Goal: Check status: Check status

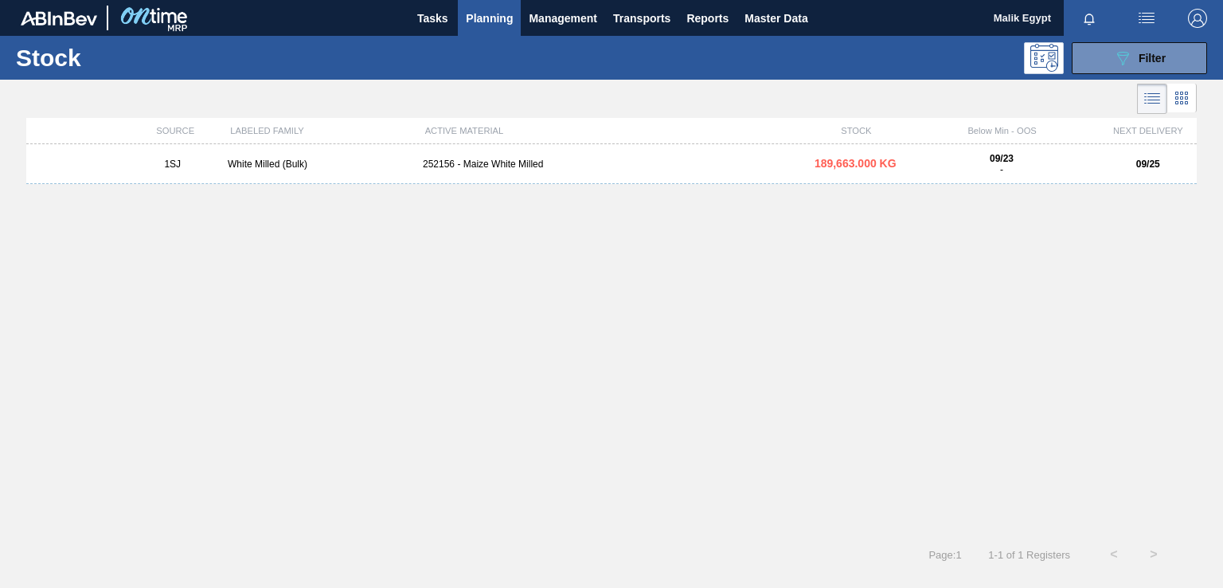
click at [494, 14] on span "Planning" at bounding box center [489, 18] width 47 height 19
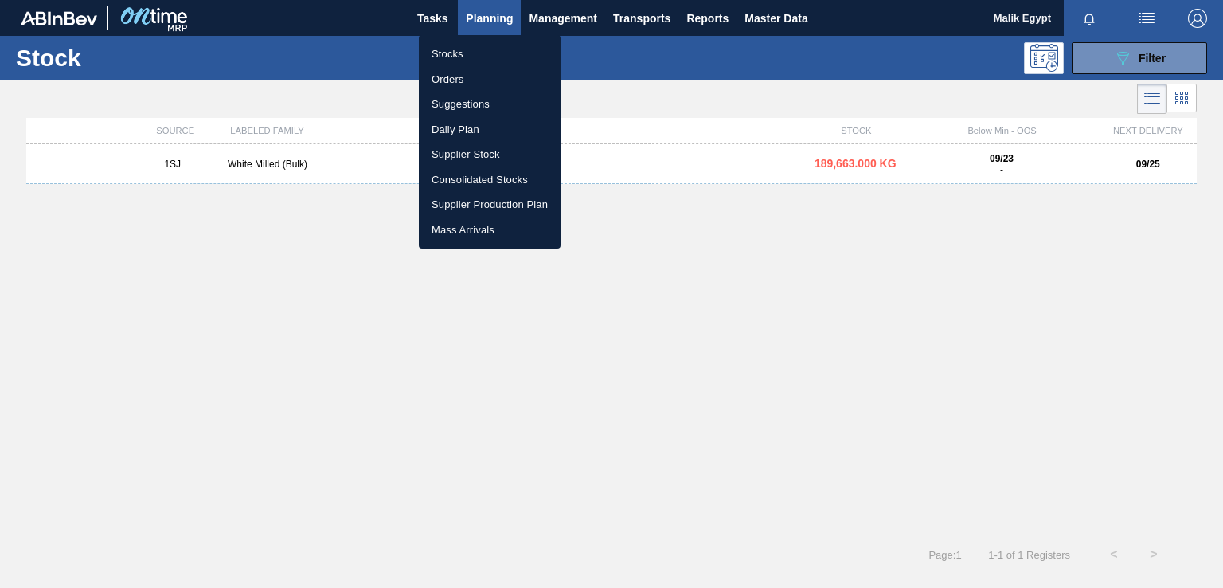
click at [456, 55] on li "Stocks" at bounding box center [490, 53] width 142 height 25
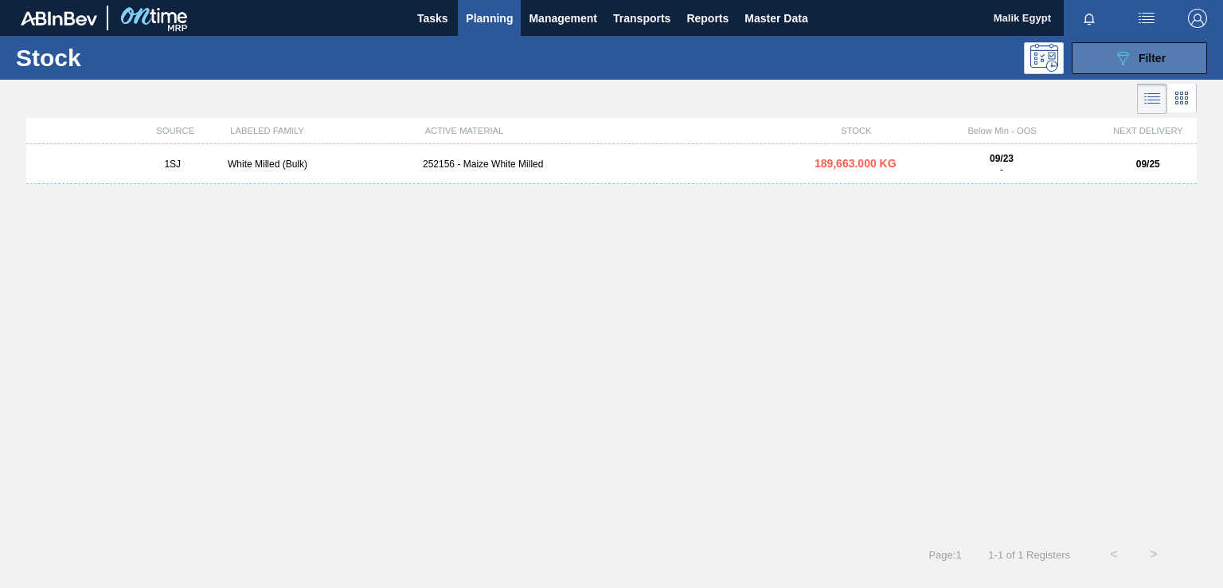
click at [1131, 61] on icon "089F7B8B-B2A5-4AFE-B5C0-19BA573D28AC" at bounding box center [1123, 58] width 19 height 19
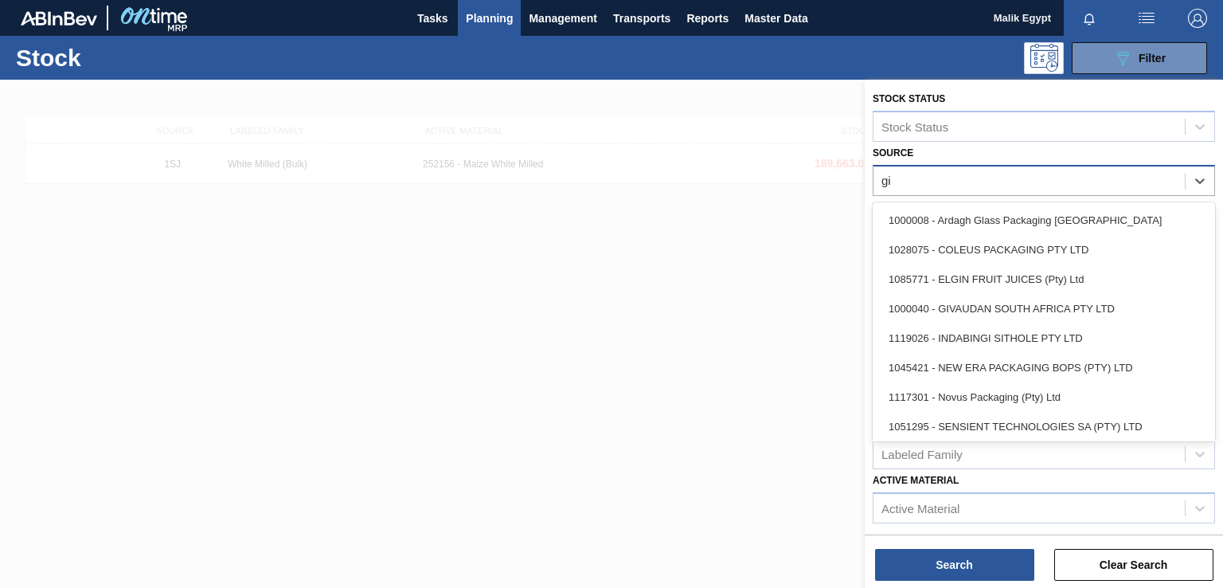
type input "giv"
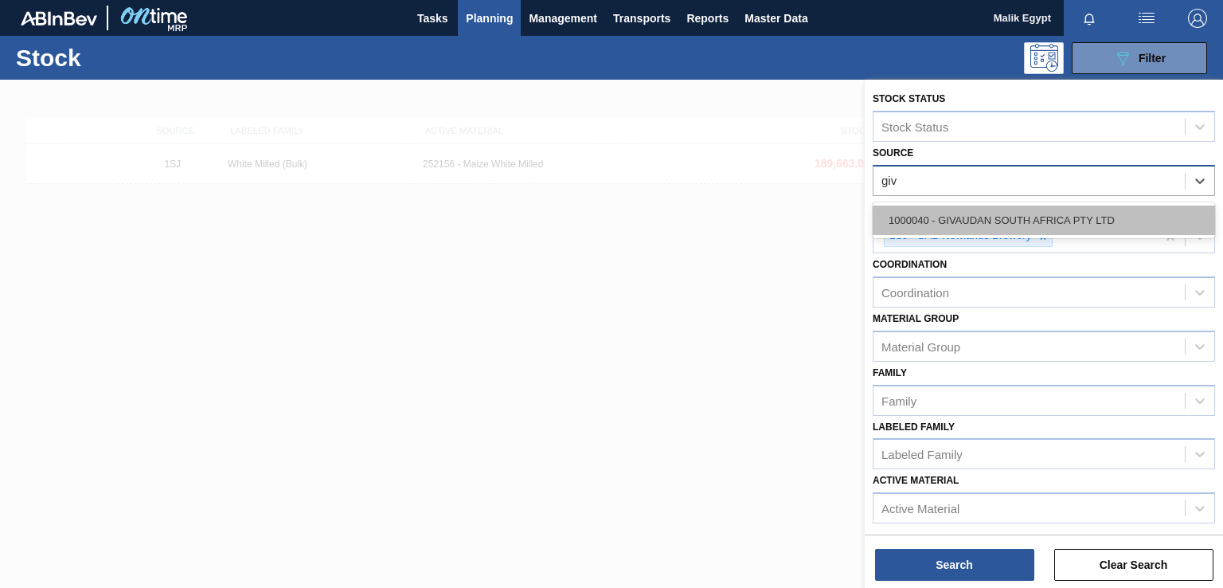
click at [1007, 225] on div "1000040 - GIVAUDAN SOUTH AFRICA PTY LTD" at bounding box center [1044, 219] width 342 height 29
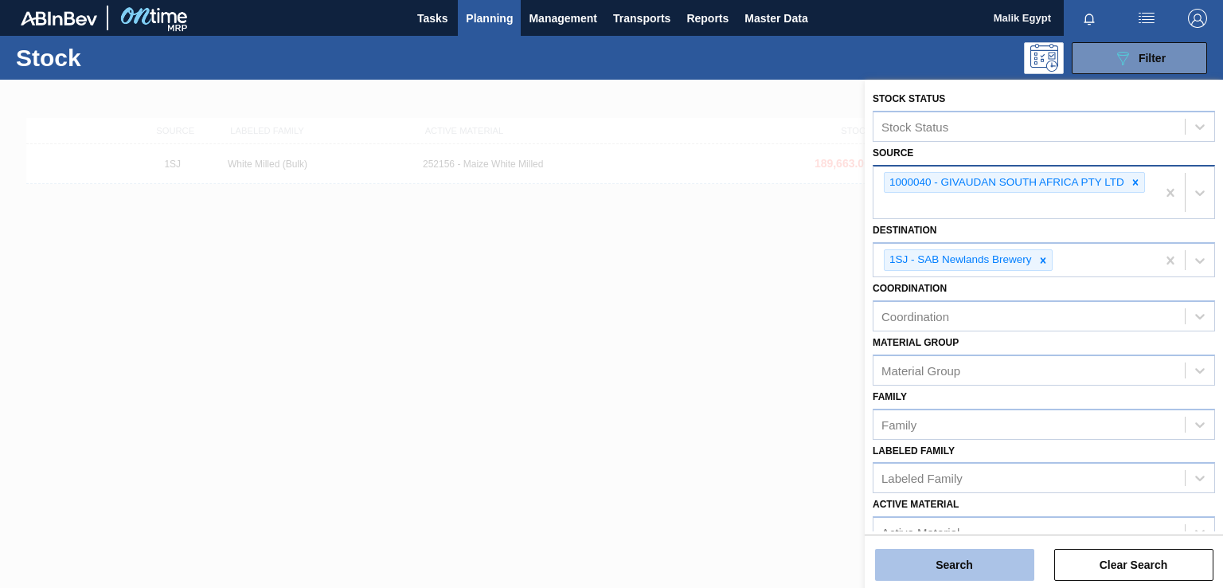
click at [940, 569] on button "Search" at bounding box center [954, 565] width 159 height 32
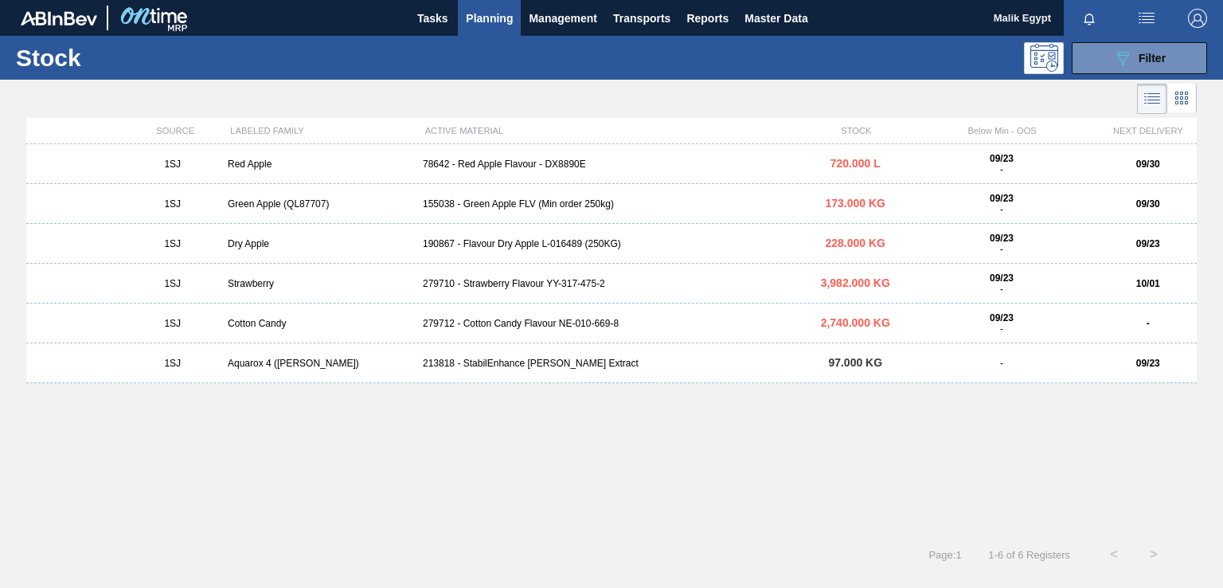
click at [533, 327] on div "279712 - Cotton Candy Flavour NE-010-669-8" at bounding box center [612, 323] width 390 height 11
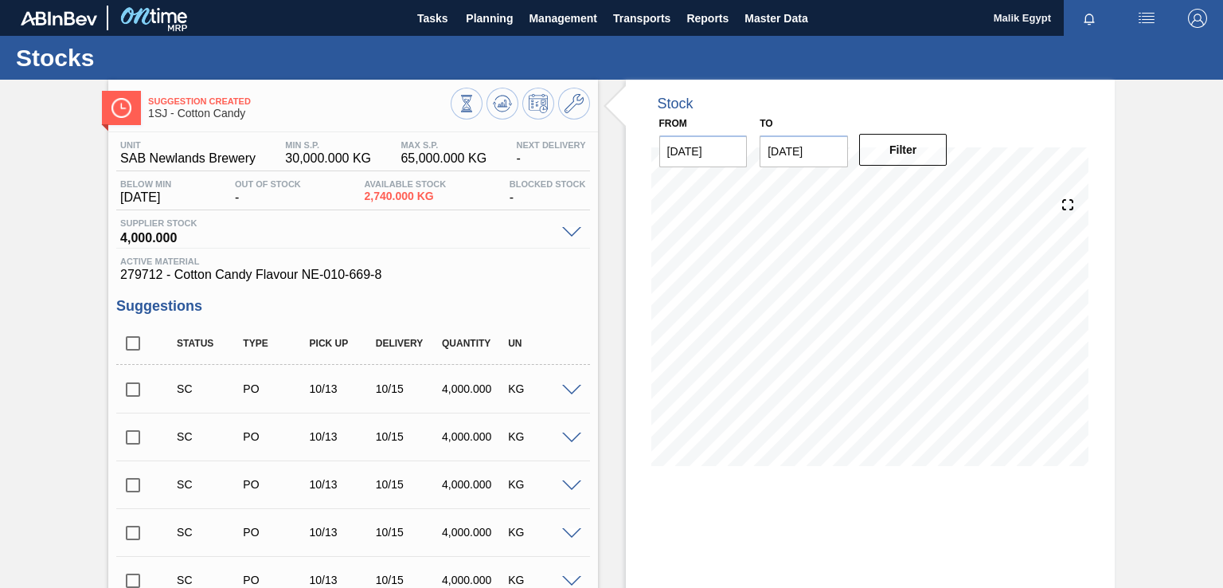
click at [143, 392] on input "checkbox" at bounding box center [132, 389] width 33 height 33
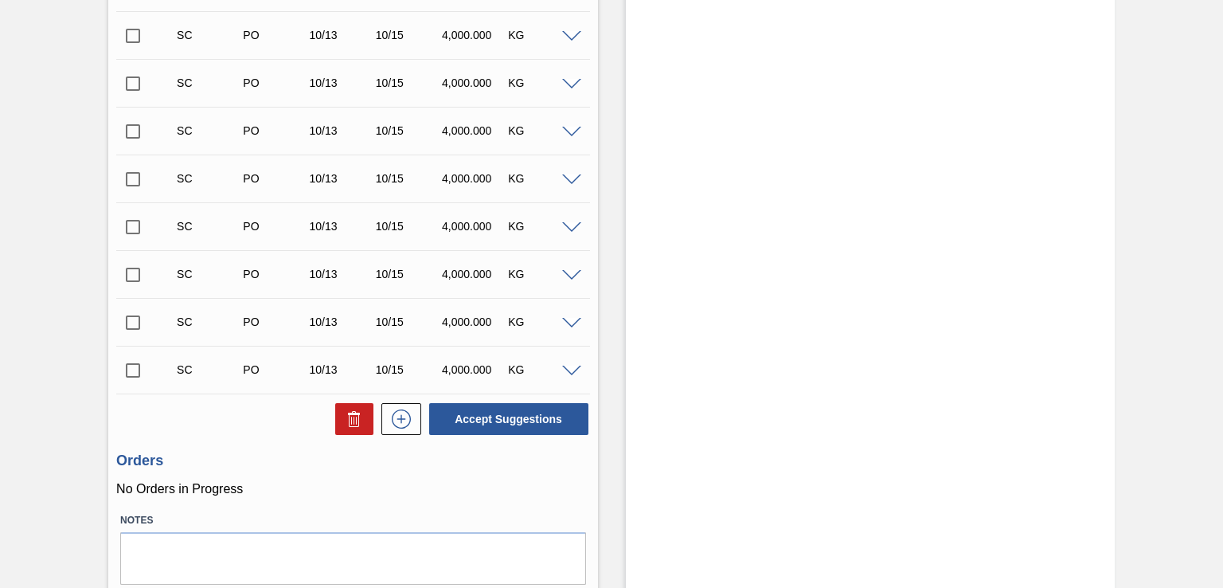
scroll to position [788, 0]
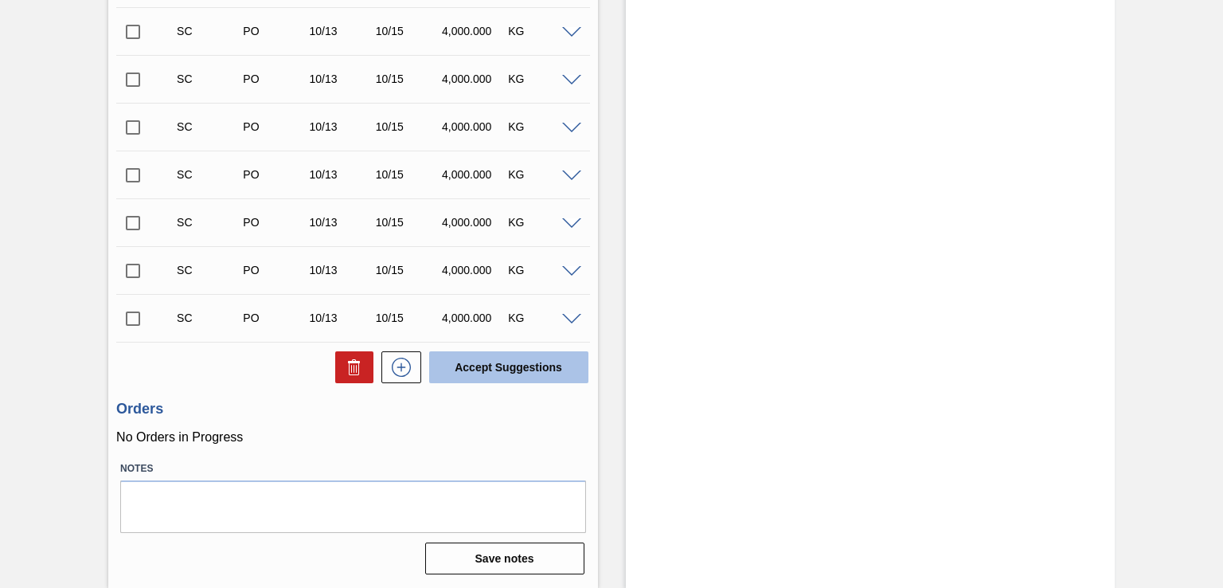
click at [523, 370] on button "Accept Suggestions" at bounding box center [508, 367] width 159 height 32
checkbox input "false"
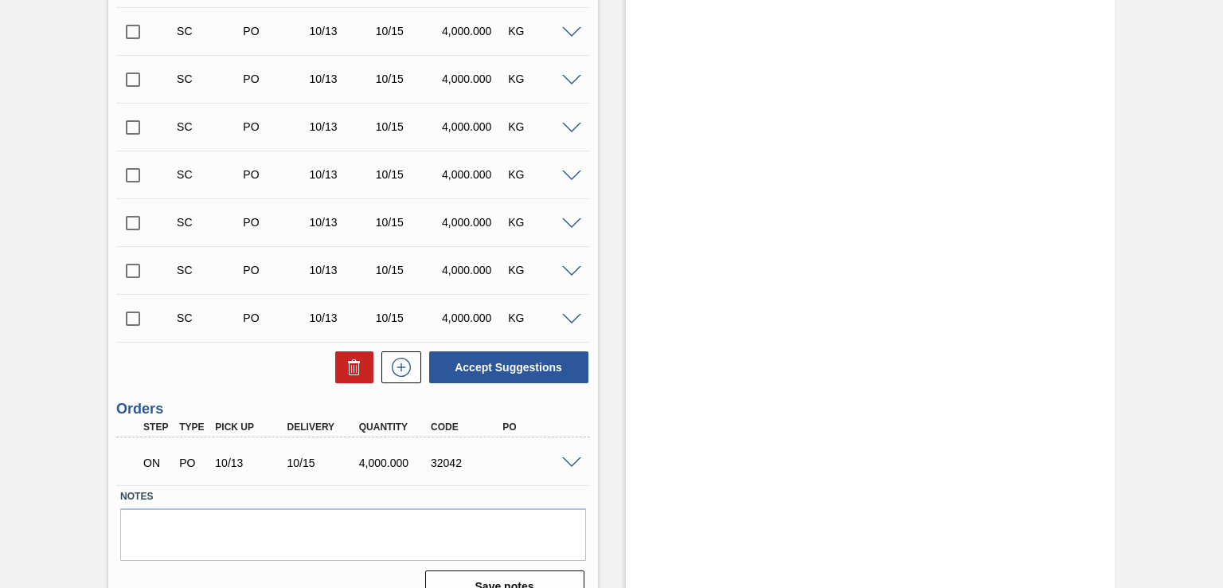
scroll to position [768, 0]
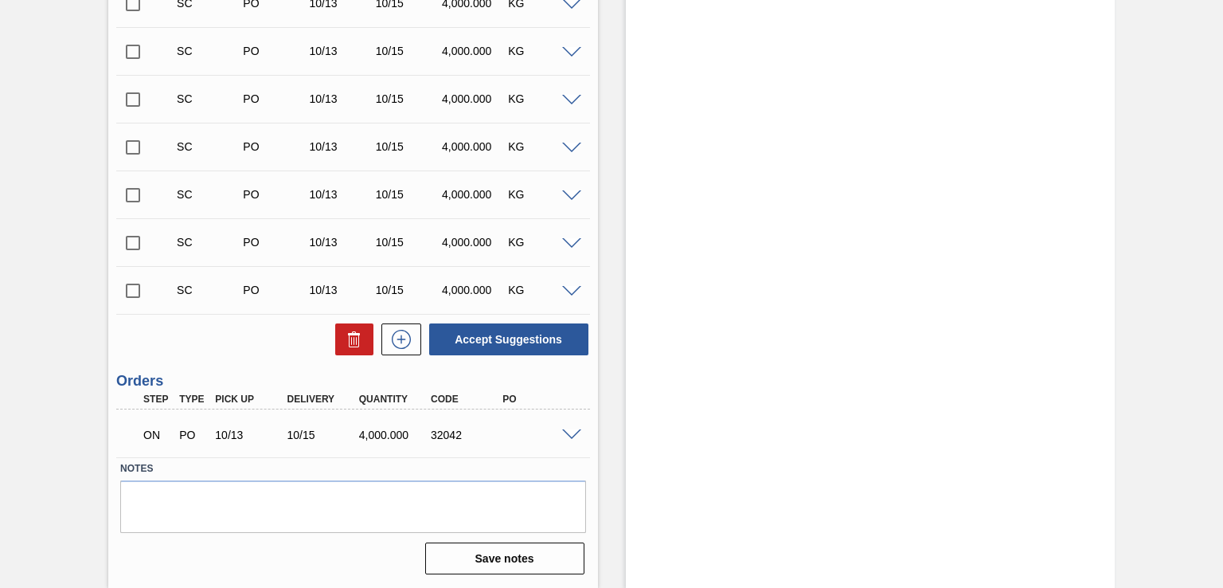
click at [572, 434] on span at bounding box center [571, 435] width 19 height 12
